Goal: Task Accomplishment & Management: Manage account settings

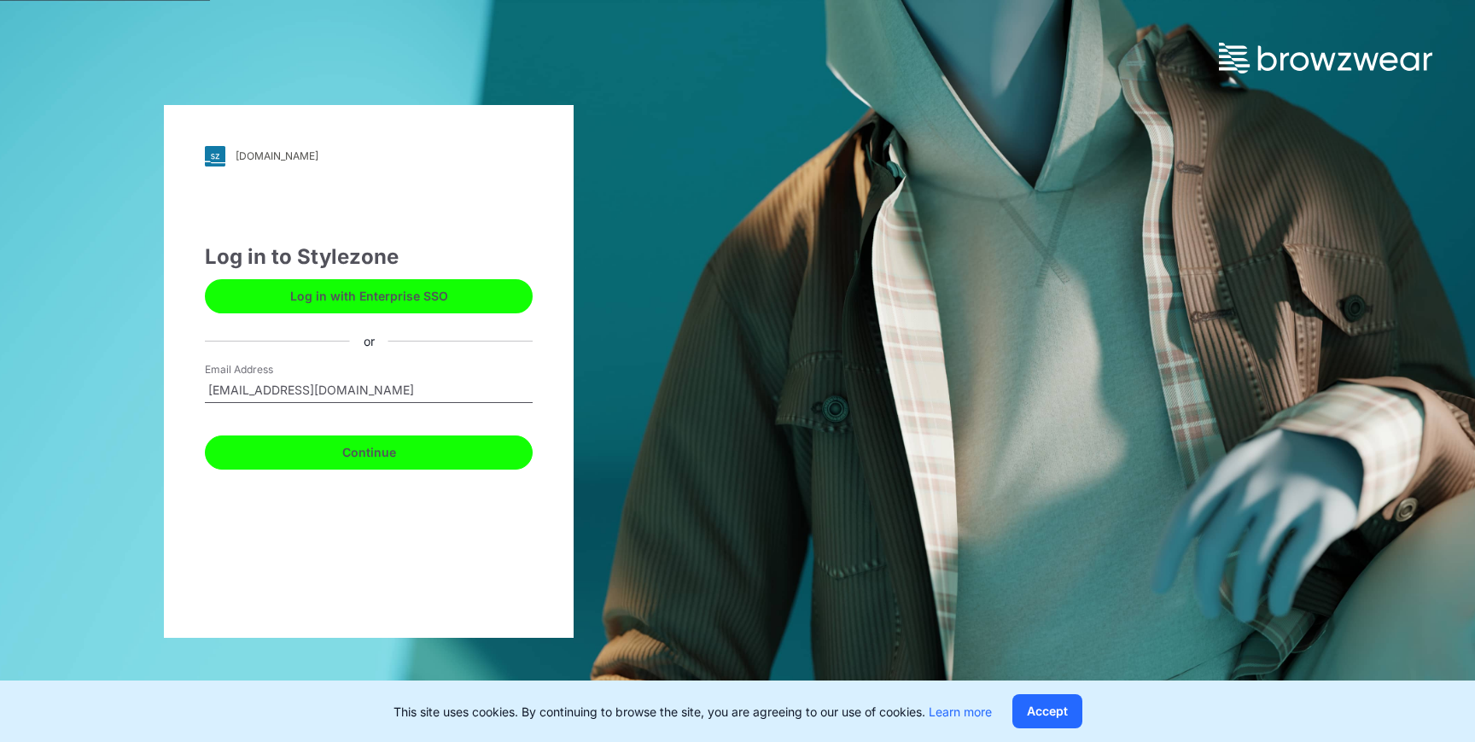
click at [428, 449] on button "Continue" at bounding box center [369, 452] width 328 height 34
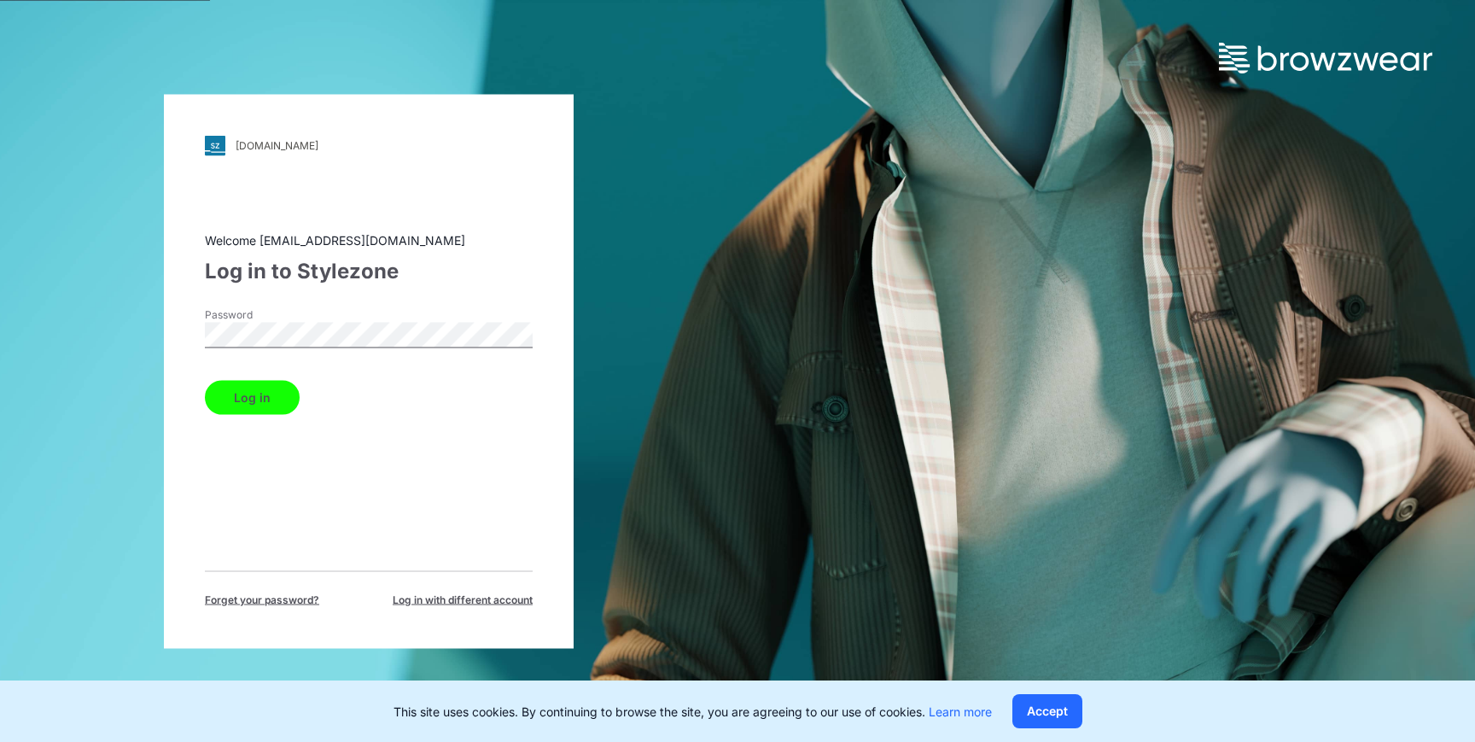
click at [353, 351] on div "Password" at bounding box center [369, 331] width 328 height 51
click at [348, 318] on div "Password" at bounding box center [369, 331] width 328 height 51
click at [205, 380] on button "Log in" at bounding box center [252, 397] width 95 height 34
